Goal: Transaction & Acquisition: Download file/media

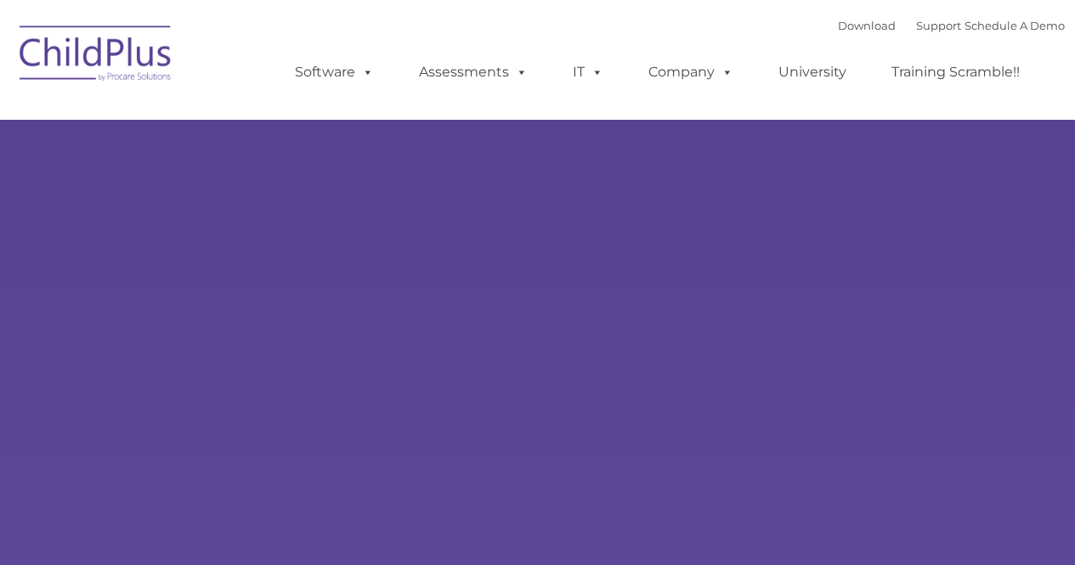
type input ""
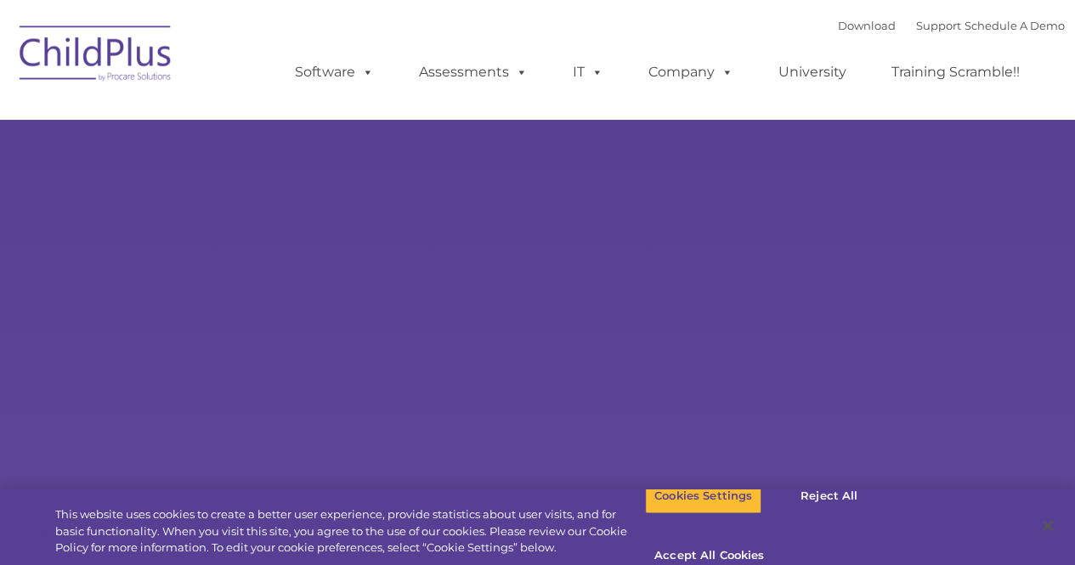
select select "MEDIUM"
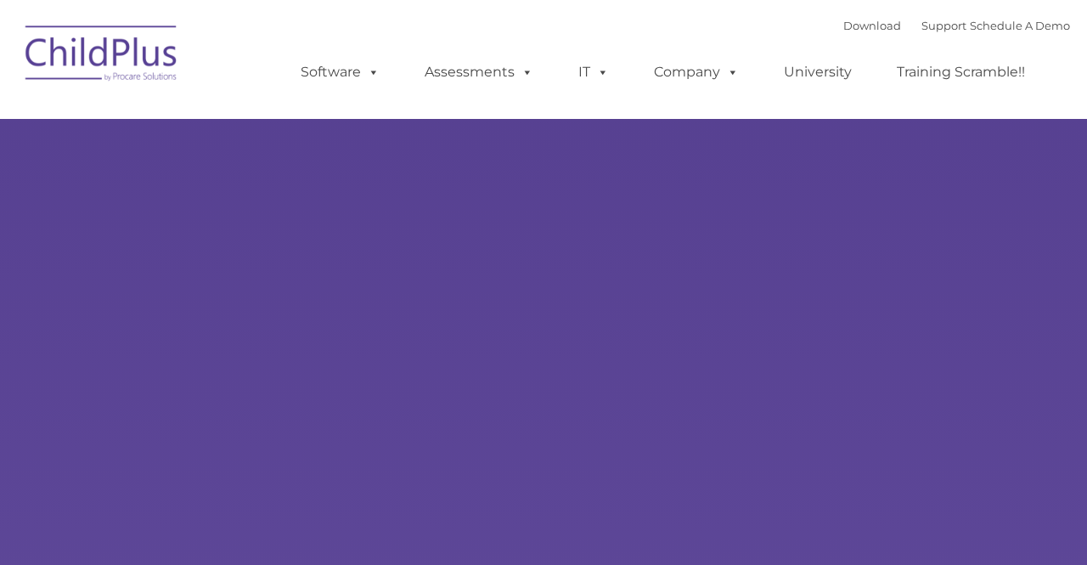
type input ""
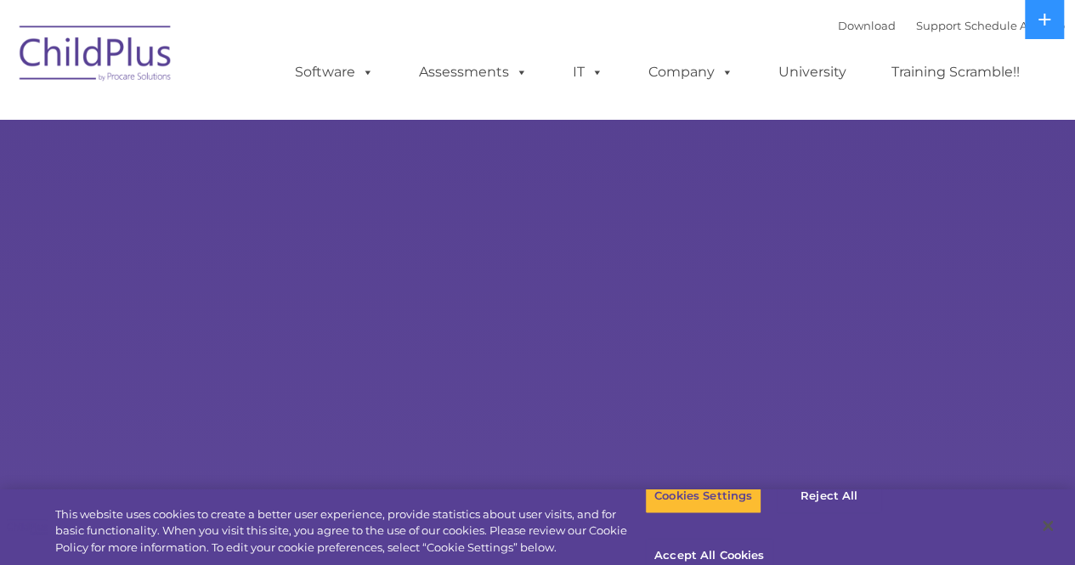
select select "MEDIUM"
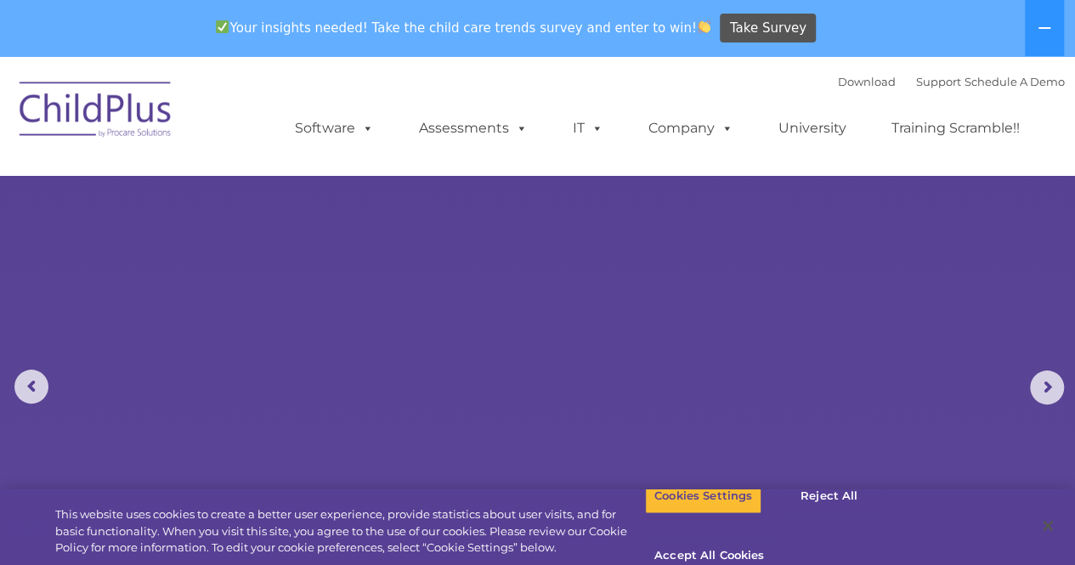
click at [851, 89] on div "Download Support | Schedule A Demo " at bounding box center [951, 81] width 227 height 25
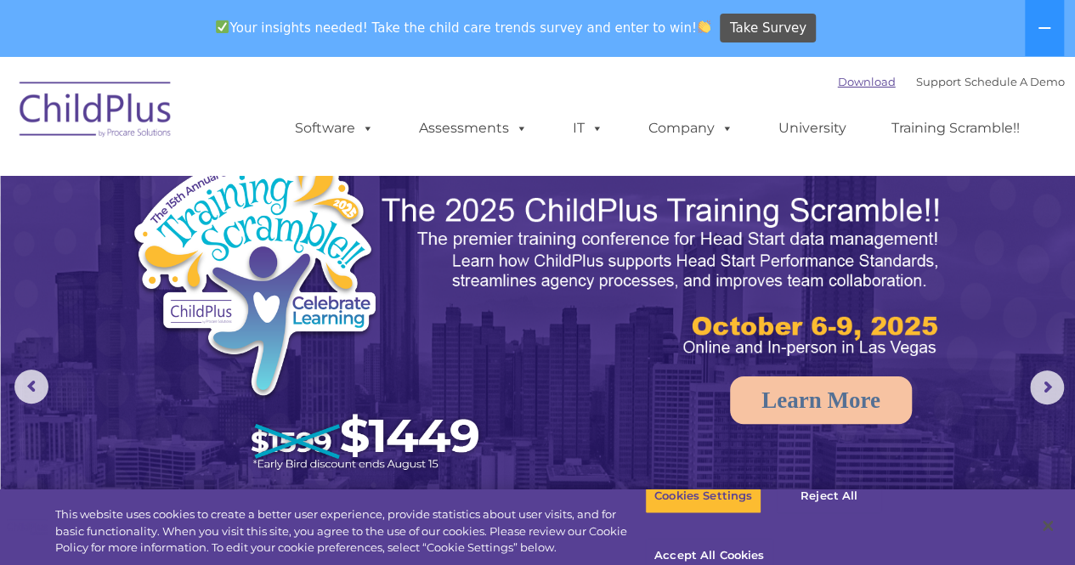
click at [848, 82] on link "Download" at bounding box center [867, 82] width 58 height 14
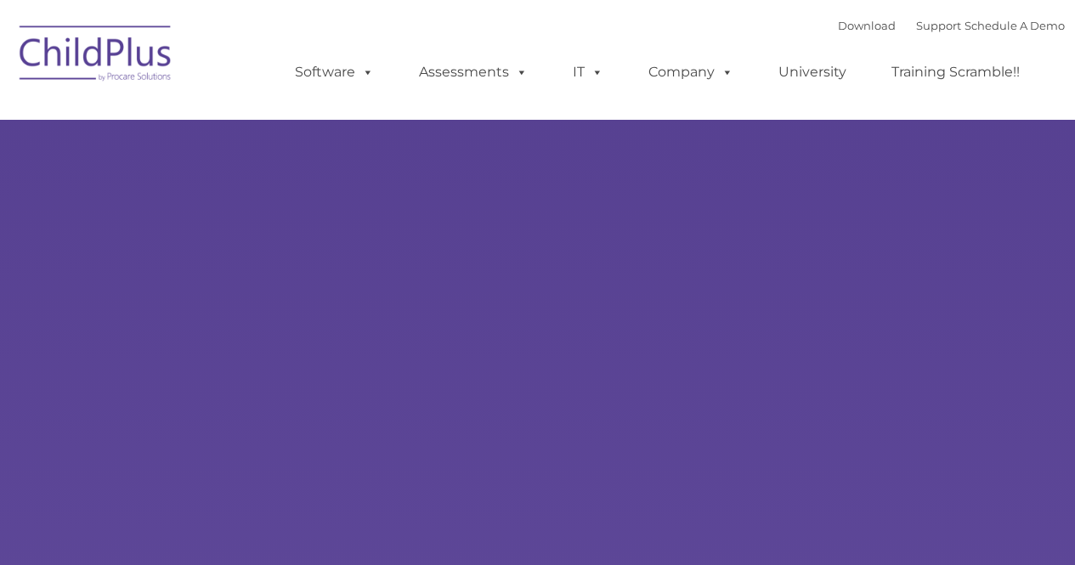
type input ""
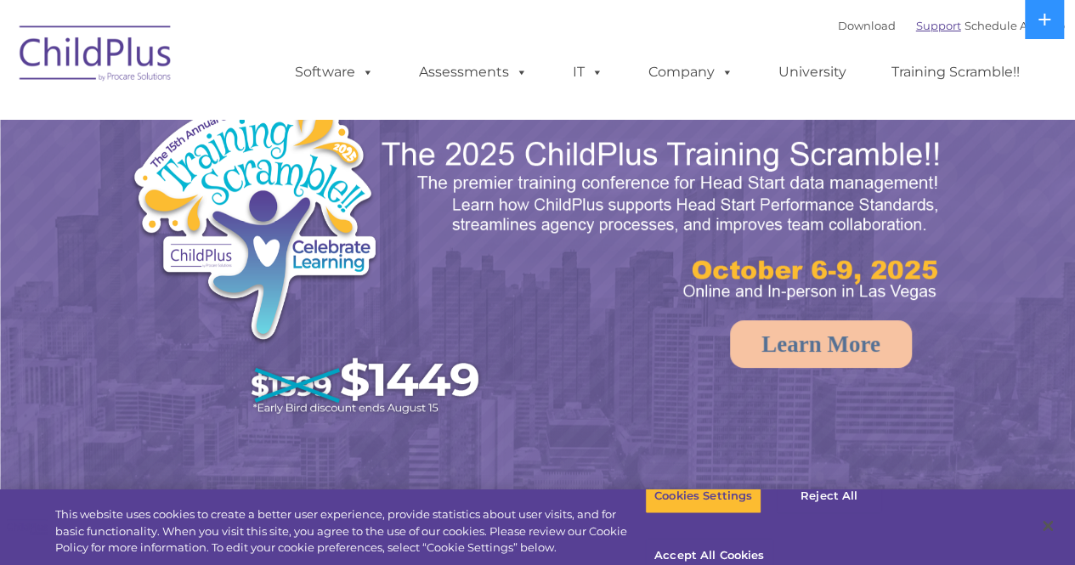
select select "MEDIUM"
